Goal: Transaction & Acquisition: Purchase product/service

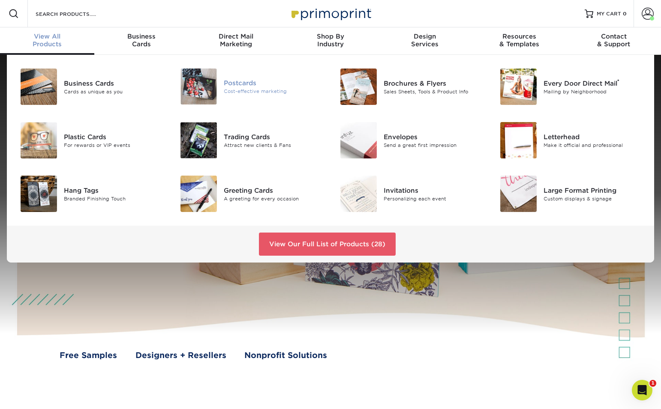
click at [209, 91] on img at bounding box center [198, 87] width 36 height 36
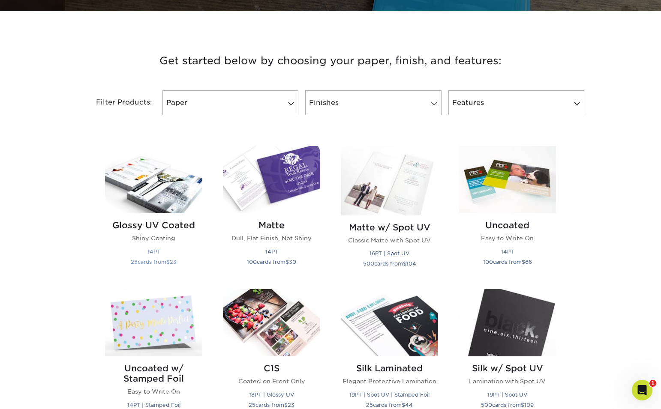
scroll to position [289, 0]
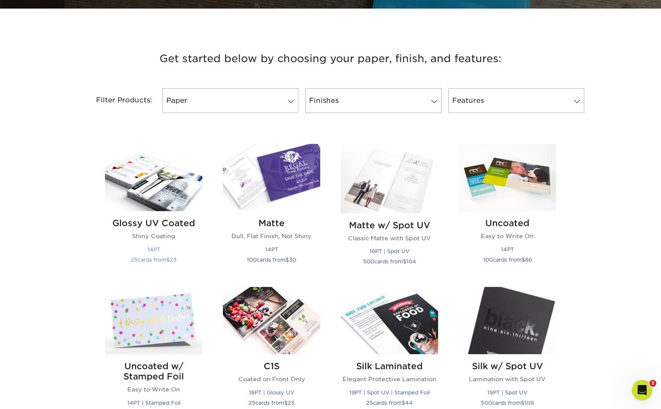
click at [145, 199] on img at bounding box center [153, 177] width 97 height 67
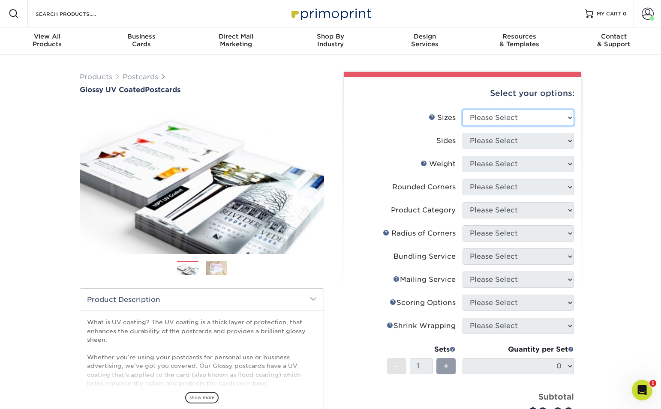
click at [513, 118] on select "Please Select 1.5" x 7" 2" x 4" 2" x 6" 2" x 7" 2" x 8" 2.12" x 5.5" 2.12" x 5.…" at bounding box center [517, 118] width 111 height 16
click at [521, 126] on li "Sizes Help Sizes Please Select 1.5" x 7" 2" x 4" 2" x 6" 2" x 7" 2" x 8" 2.12" …" at bounding box center [462, 121] width 223 height 23
click at [521, 121] on select "Please Select 1.5" x 7" 2" x 4" 2" x 6" 2" x 7" 2" x 8" 2.12" x 5.5" 2.12" x 5.…" at bounding box center [517, 118] width 111 height 16
